Goal: Transaction & Acquisition: Purchase product/service

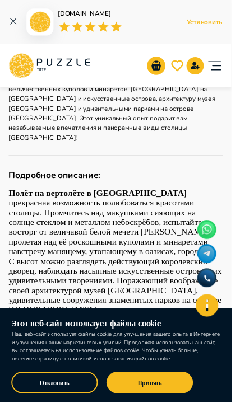
scroll to position [677, 0]
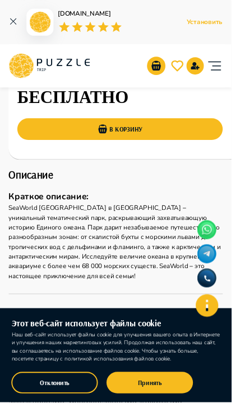
scroll to position [1987, 0]
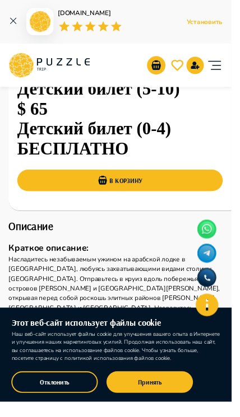
scroll to position [1938, 0]
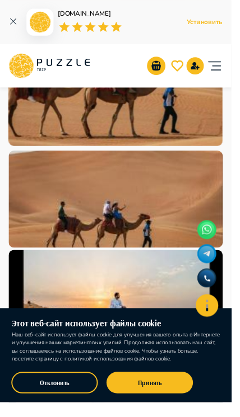
scroll to position [1276, 0]
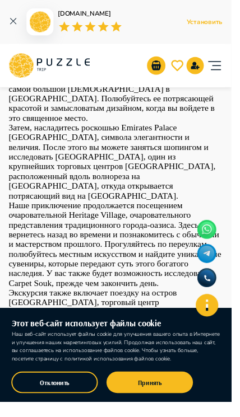
scroll to position [2136, 0]
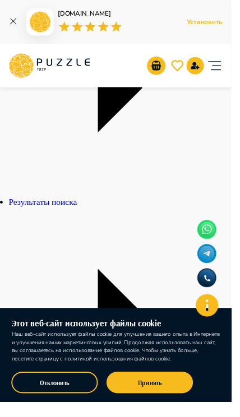
scroll to position [224, 0]
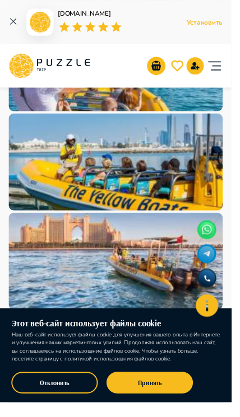
scroll to position [1413, 0]
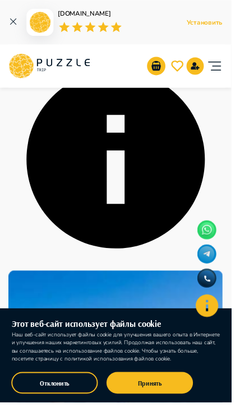
scroll to position [929, 0]
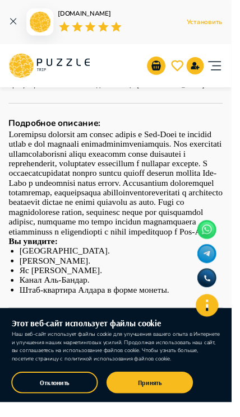
click at [16, 22] on icon at bounding box center [14, 22] width 10 height 10
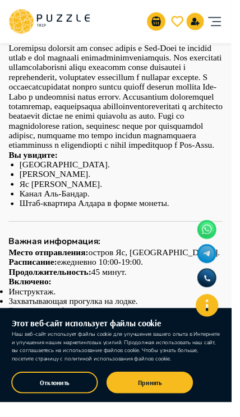
scroll to position [2114, 0]
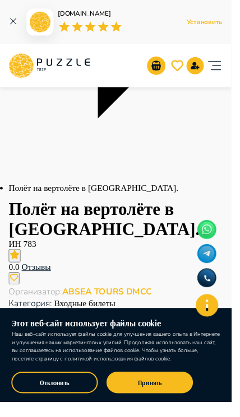
scroll to position [388, 0]
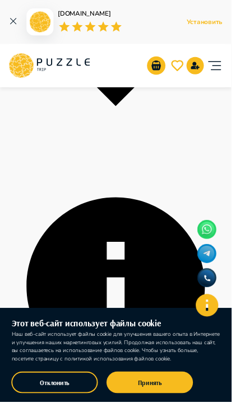
scroll to position [725, 0]
